Goal: Find specific page/section: Find specific page/section

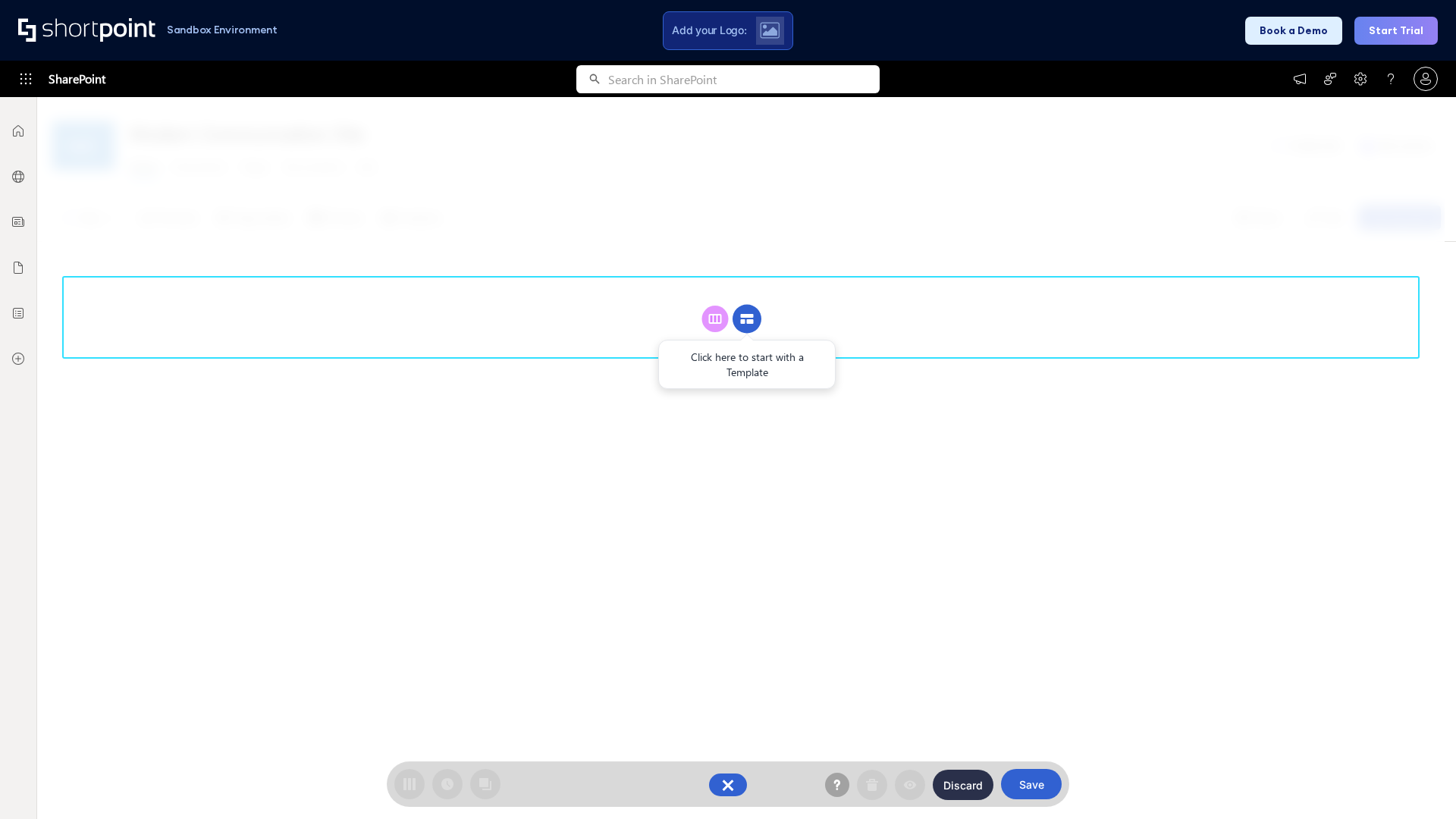
click at [747, 318] on circle at bounding box center [747, 318] width 28 height 28
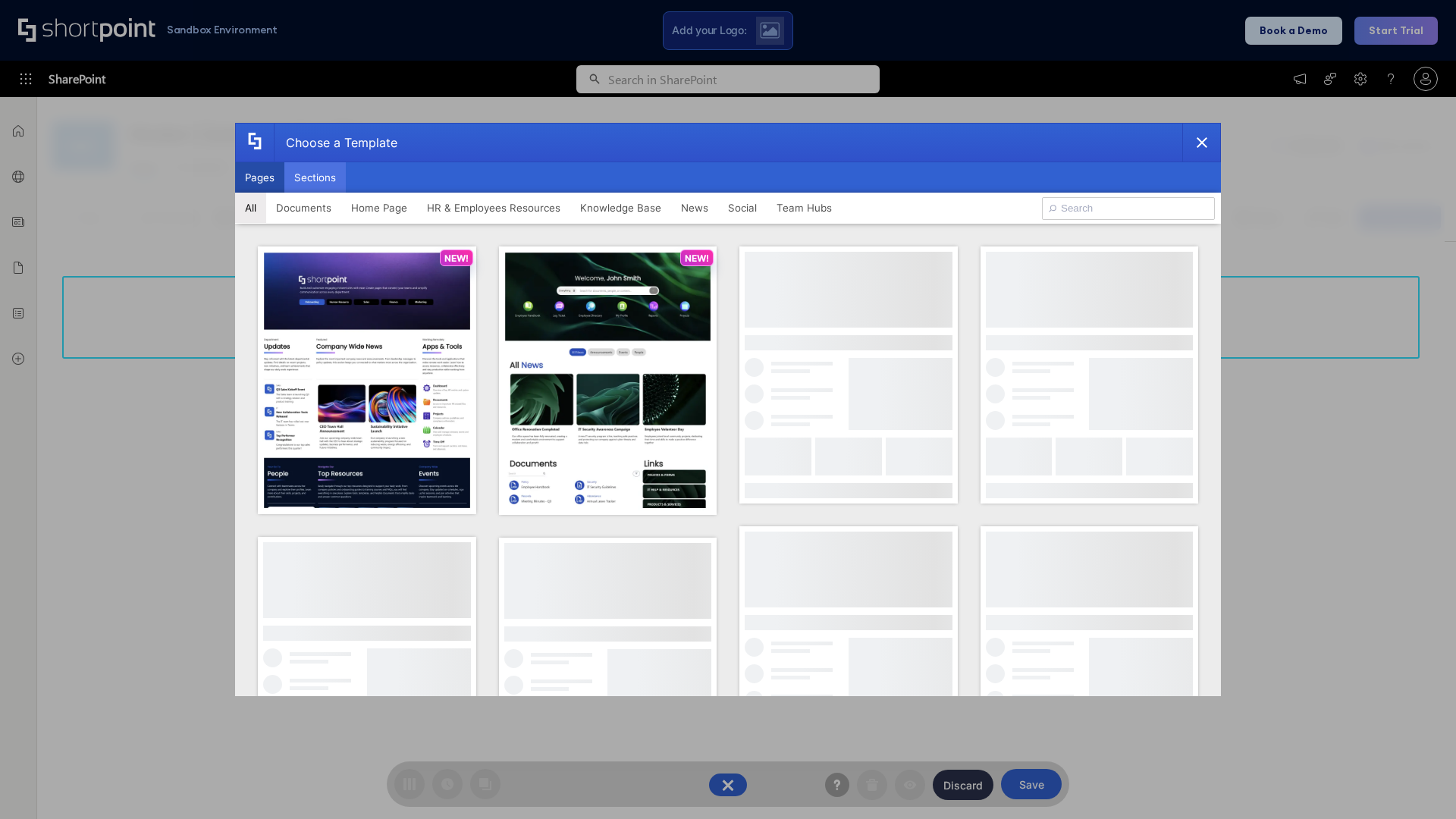
click at [314, 177] on button "Sections" at bounding box center [315, 177] width 62 height 30
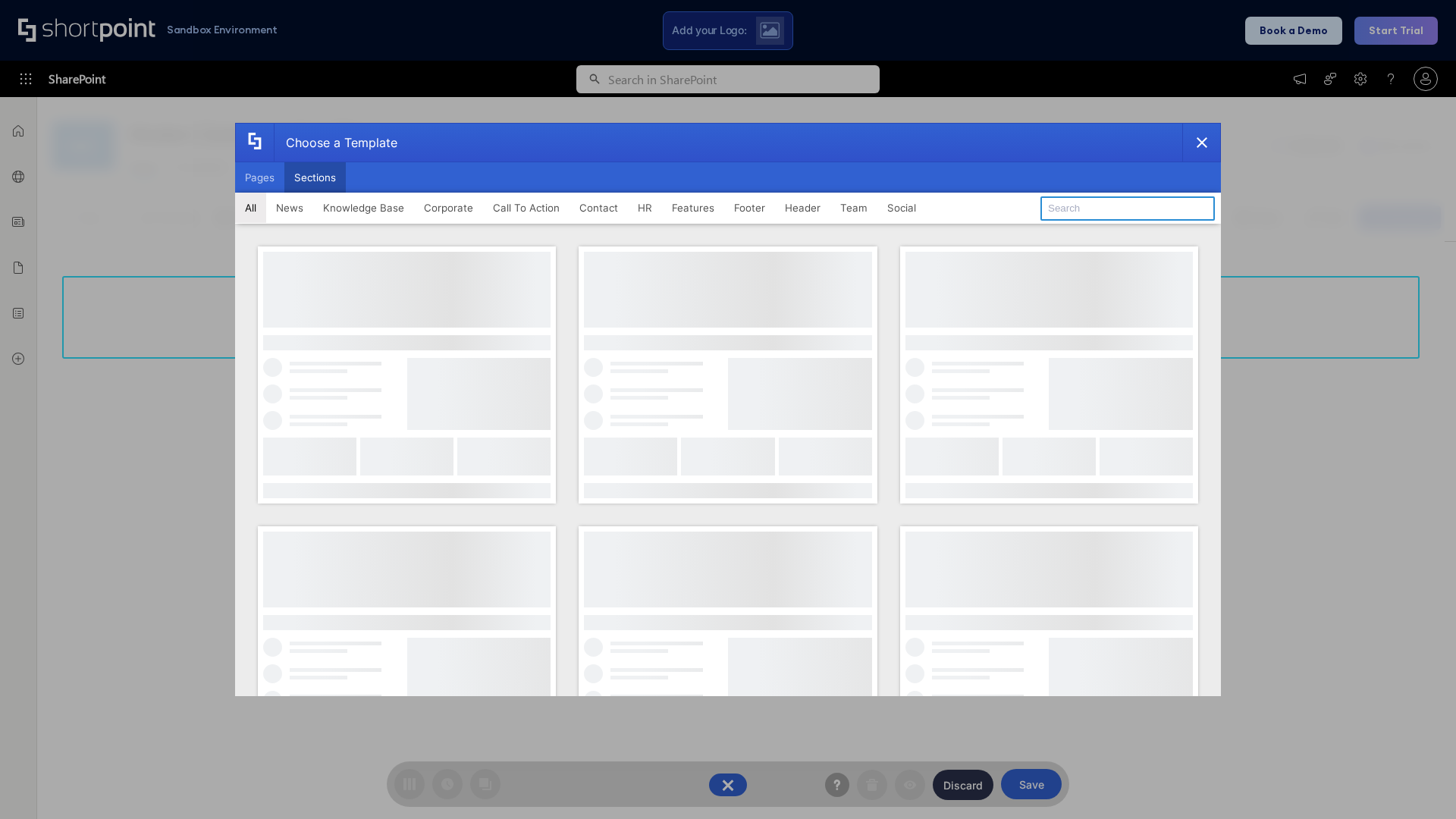
type input "News Kit 2"
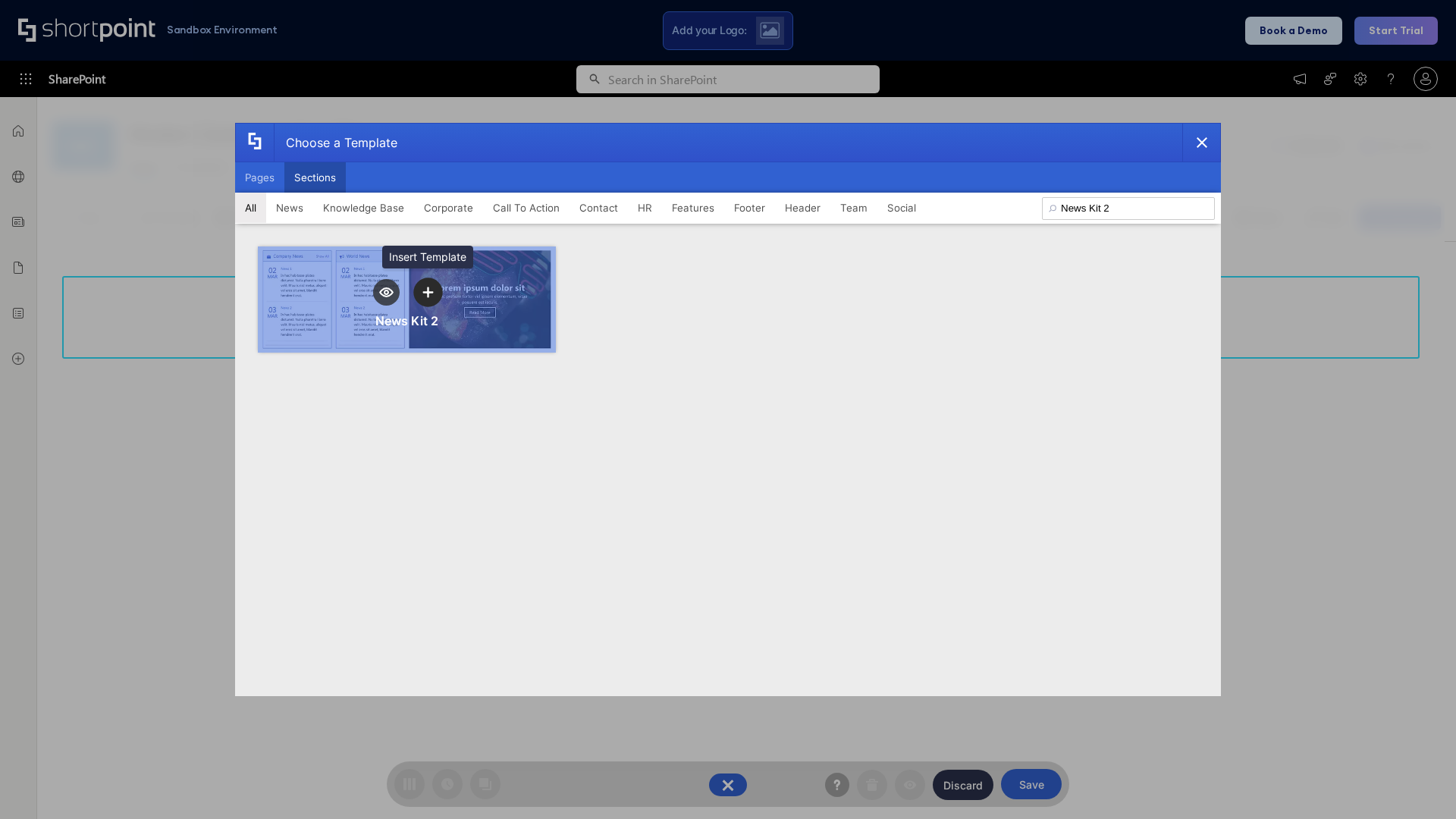
click at [427, 292] on icon "template selector" at bounding box center [427, 292] width 11 height 11
